Goal: Book appointment/travel/reservation

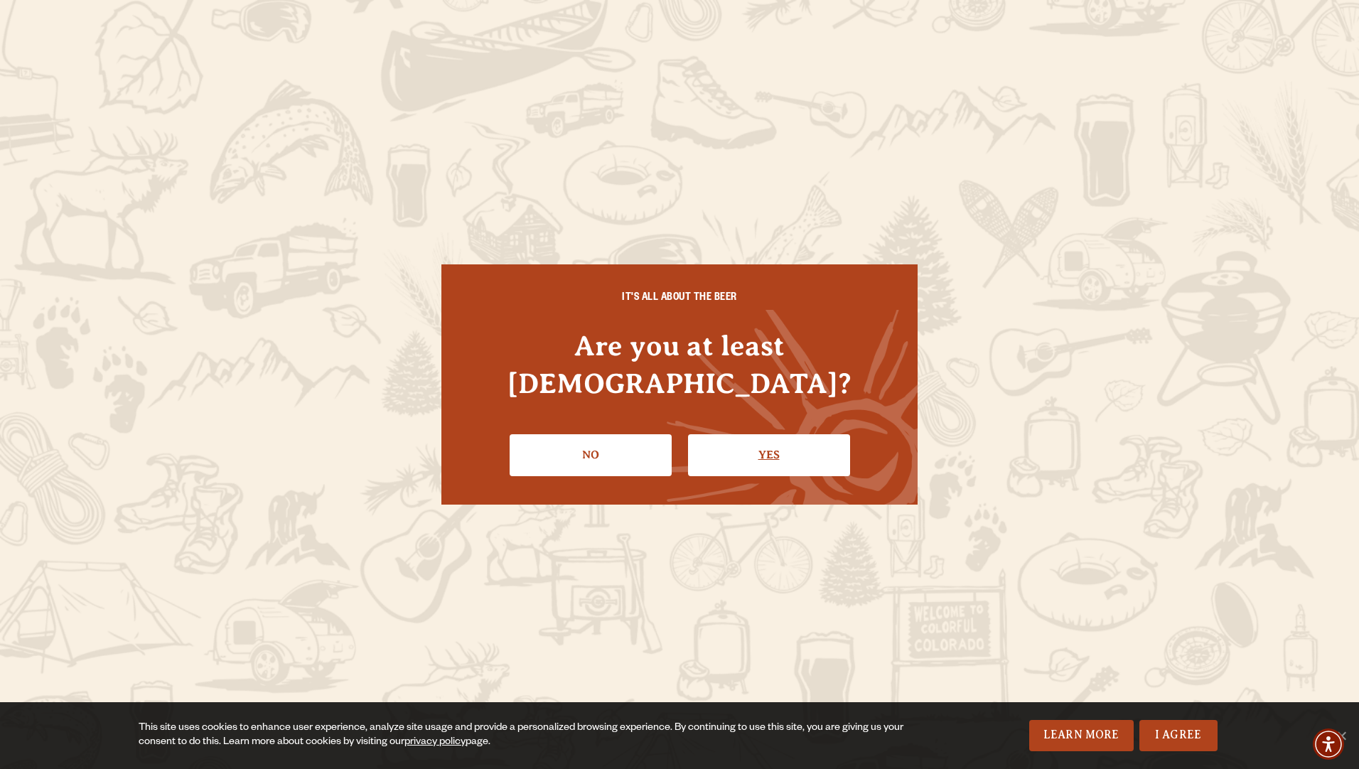
click at [774, 438] on link "Yes" at bounding box center [769, 454] width 162 height 41
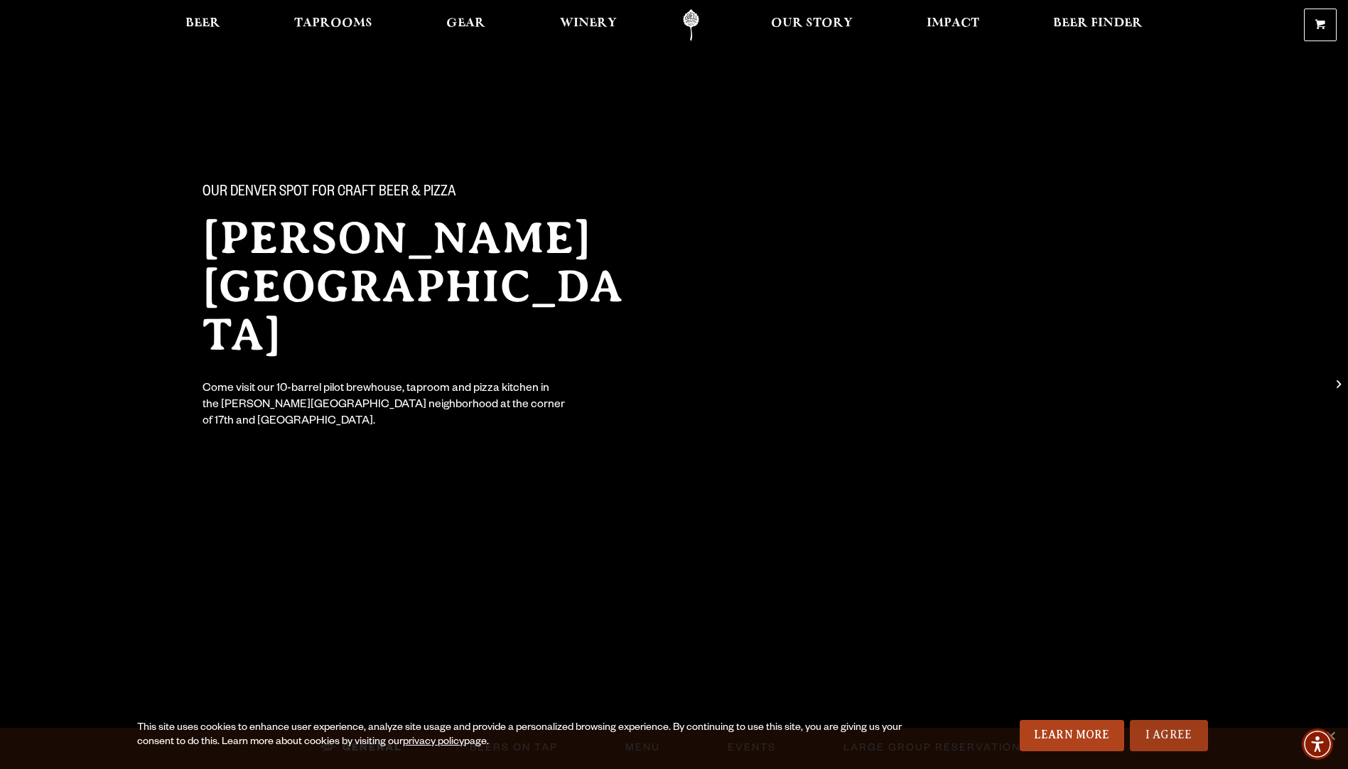
click at [1157, 732] on link "I Agree" at bounding box center [1169, 735] width 78 height 31
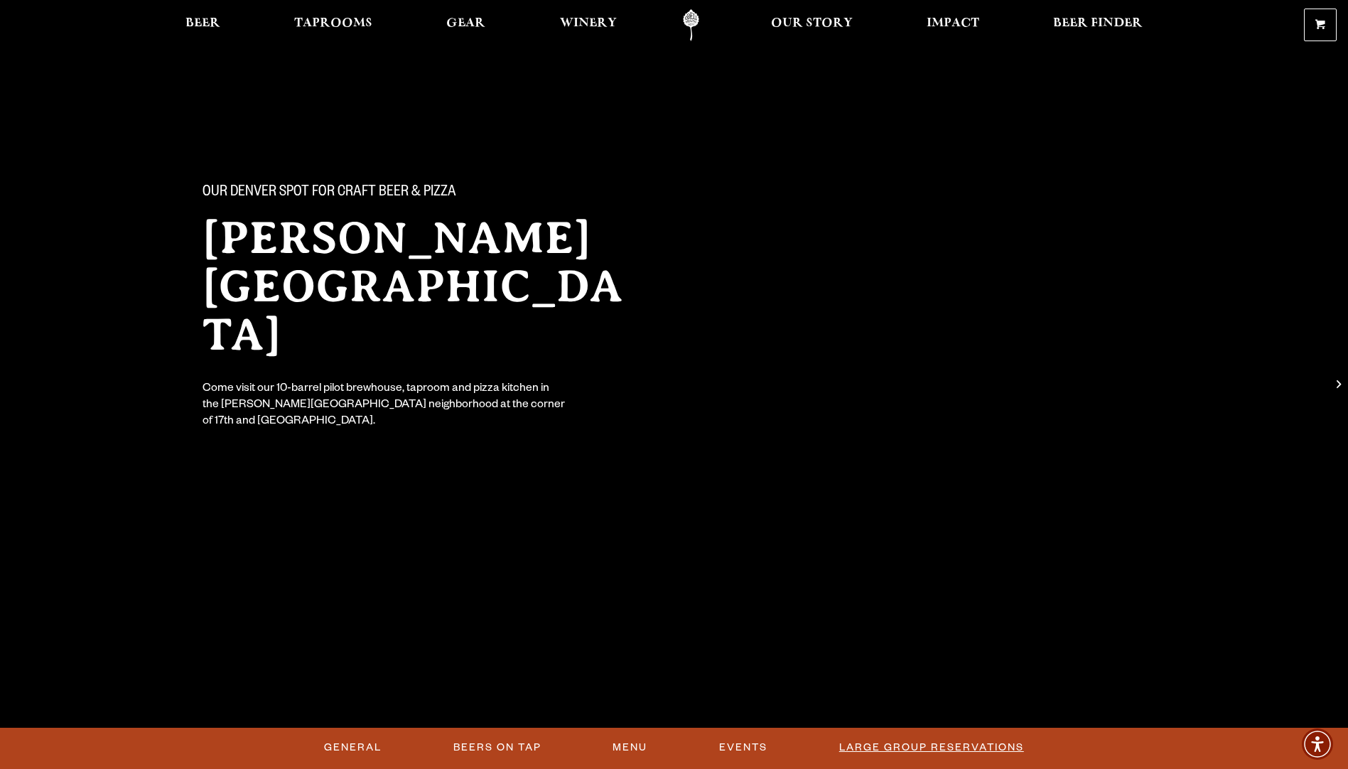
click at [922, 746] on link "Large Group Reservations" at bounding box center [931, 747] width 196 height 33
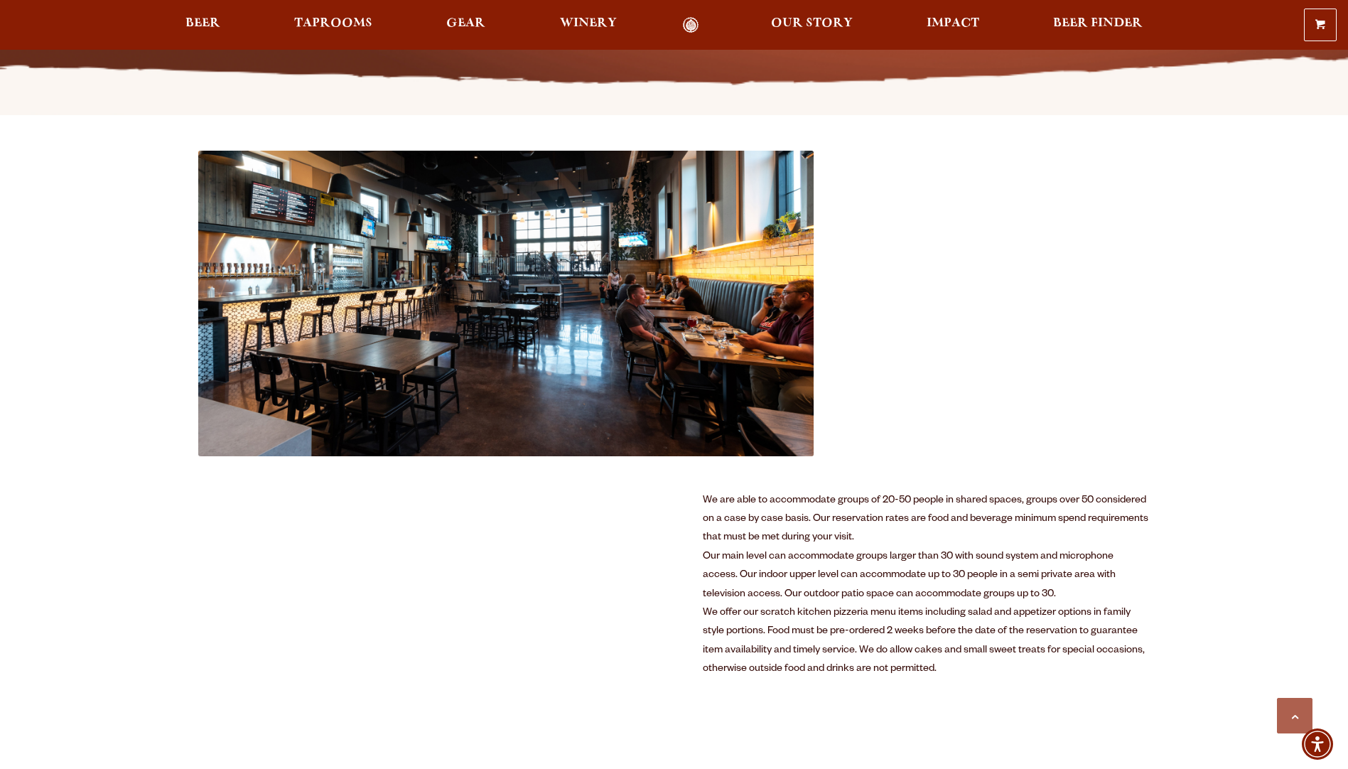
scroll to position [568, 0]
